Goal: Information Seeking & Learning: Learn about a topic

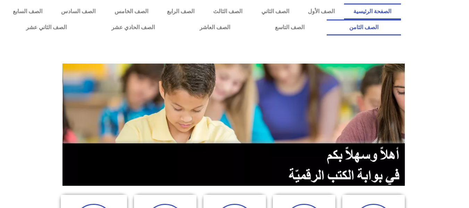
click at [327, 19] on link "الصف الثامن" at bounding box center [364, 27] width 74 height 16
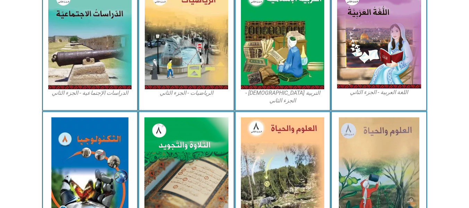
scroll to position [368, 0]
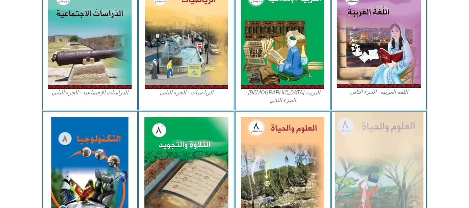
click at [370, 117] on img at bounding box center [379, 169] width 89 height 115
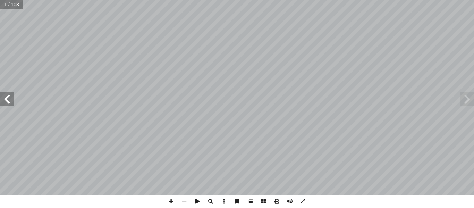
click at [11, 105] on span at bounding box center [7, 99] width 14 height 14
click at [5, 97] on span at bounding box center [7, 99] width 14 height 14
click at [305, 201] on span at bounding box center [303, 201] width 13 height 13
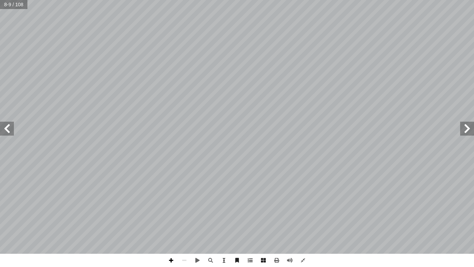
click at [171, 208] on span at bounding box center [171, 259] width 13 height 13
click at [184, 208] on span at bounding box center [184, 259] width 13 height 13
click at [170, 208] on span at bounding box center [171, 259] width 13 height 13
click at [184, 208] on span at bounding box center [184, 259] width 13 height 13
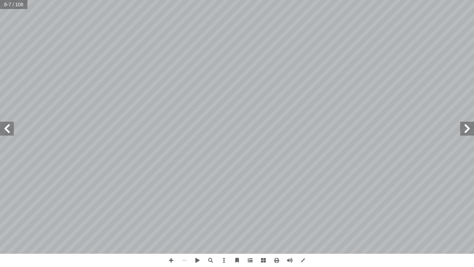
click at [10, 129] on span at bounding box center [7, 129] width 14 height 14
click at [172, 208] on span at bounding box center [171, 259] width 13 height 13
click at [304, 208] on span at bounding box center [303, 259] width 13 height 13
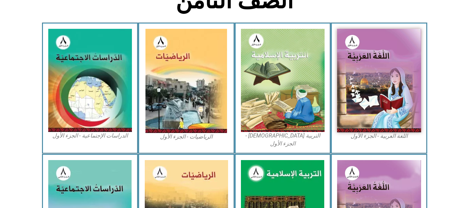
scroll to position [188, 0]
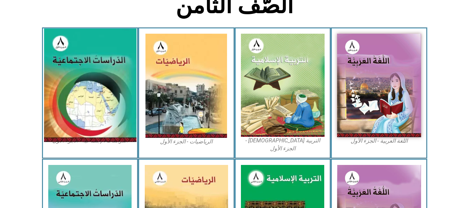
click at [118, 91] on img at bounding box center [90, 85] width 92 height 114
